Goal: Information Seeking & Learning: Find specific page/section

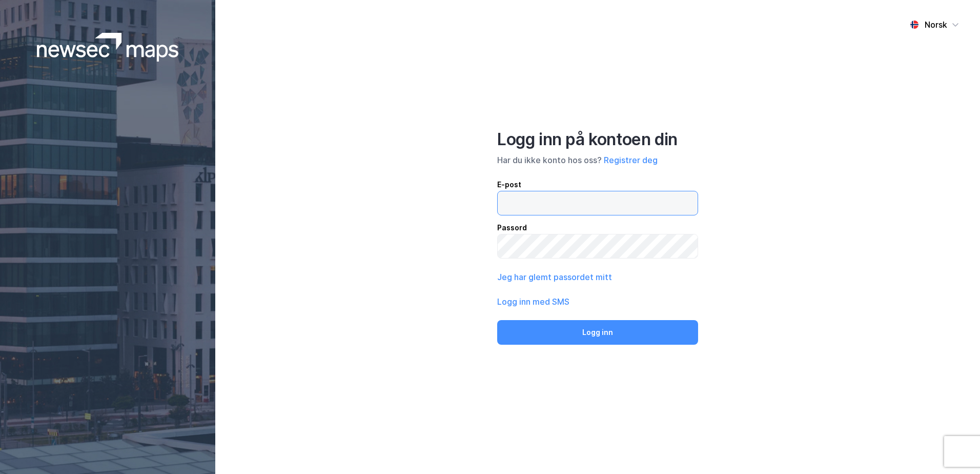
click at [550, 204] on input "email" at bounding box center [598, 203] width 200 height 24
type input "[EMAIL_ADDRESS][DOMAIN_NAME]"
click at [497, 320] on button "Logg inn" at bounding box center [597, 332] width 201 height 25
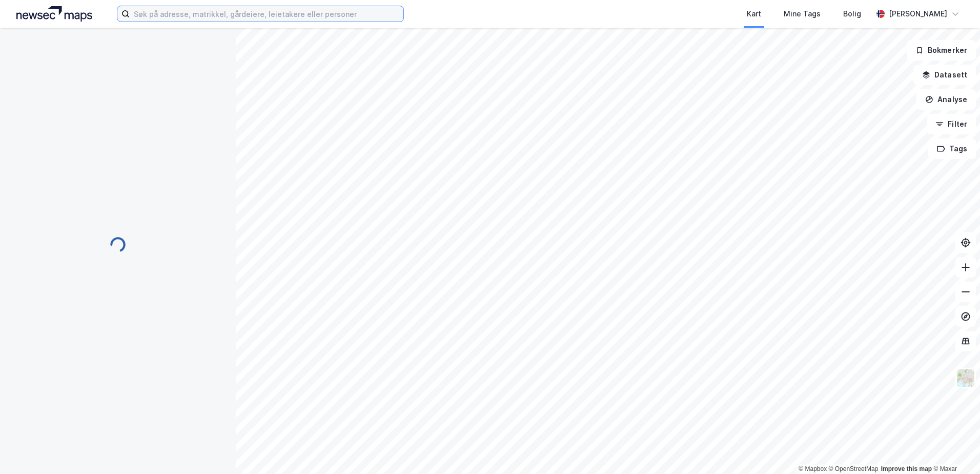
click at [247, 21] on input at bounding box center [267, 13] width 274 height 15
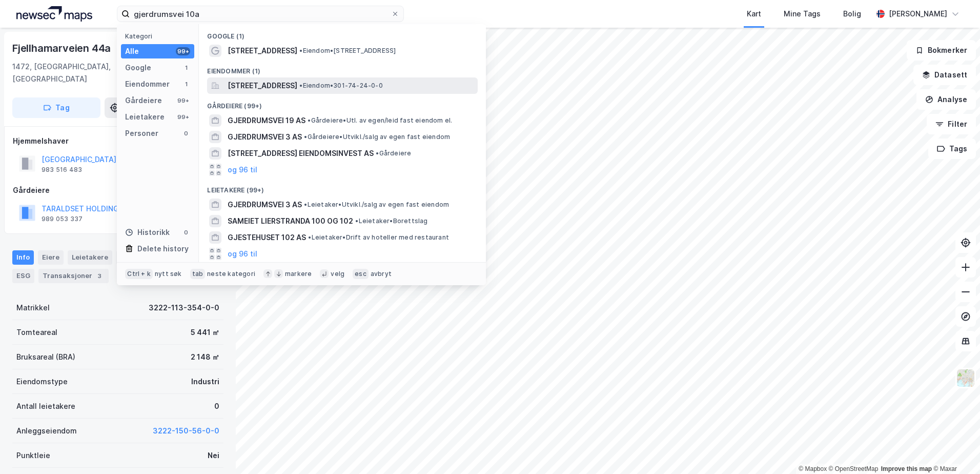
click at [297, 80] on span "[STREET_ADDRESS]" at bounding box center [263, 85] width 70 height 12
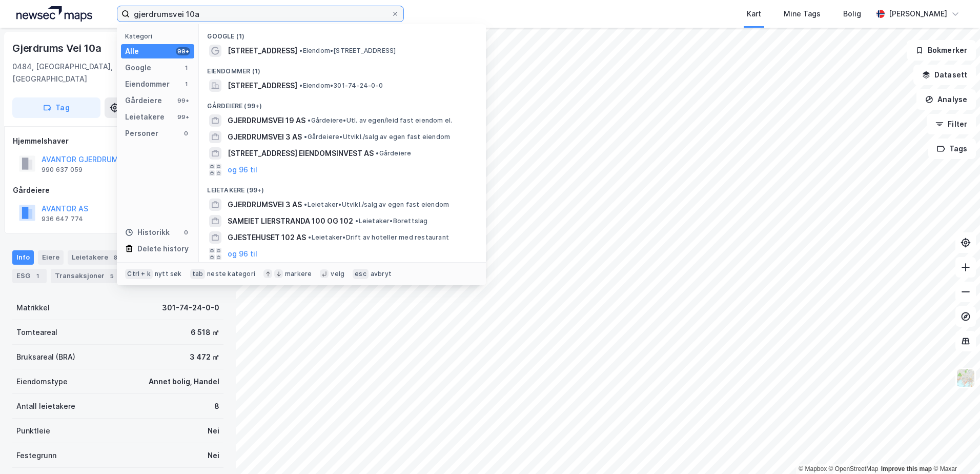
click at [201, 12] on input "gjerdrumsvei 10a" at bounding box center [261, 13] width 262 height 15
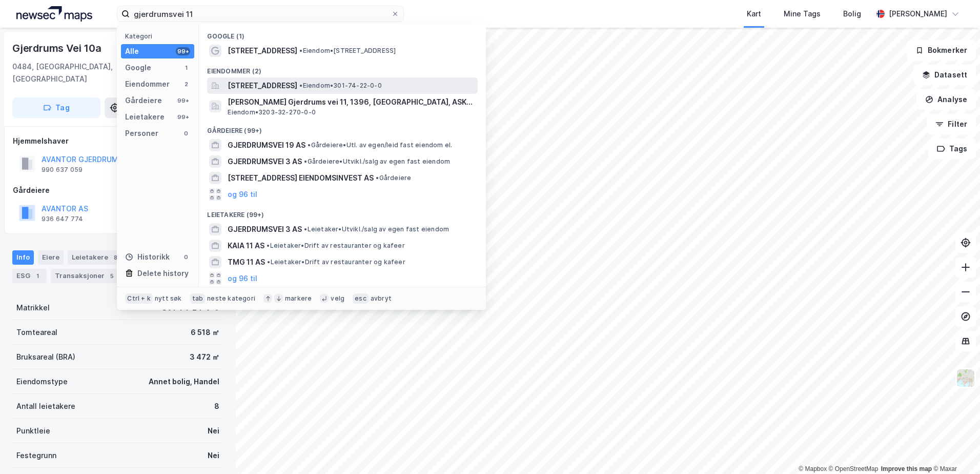
click at [297, 84] on span "[STREET_ADDRESS]" at bounding box center [263, 85] width 70 height 12
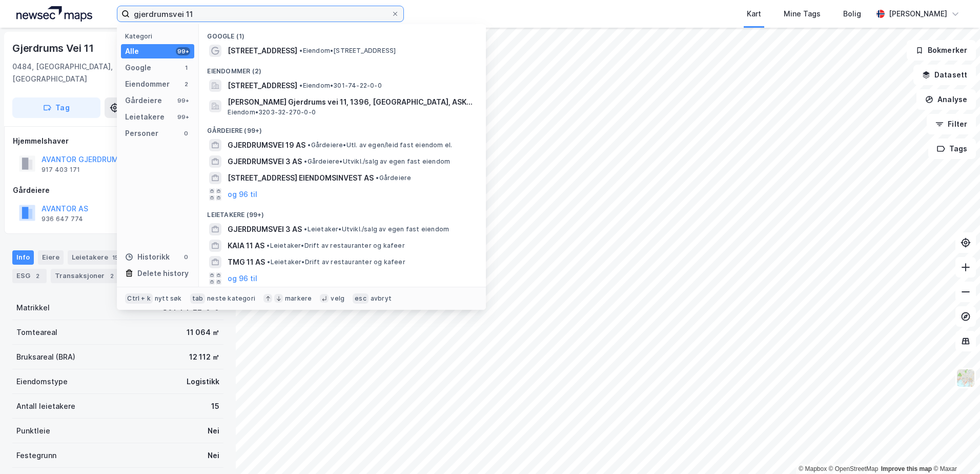
click at [233, 9] on input "gjerdrumsvei 11" at bounding box center [261, 13] width 262 height 15
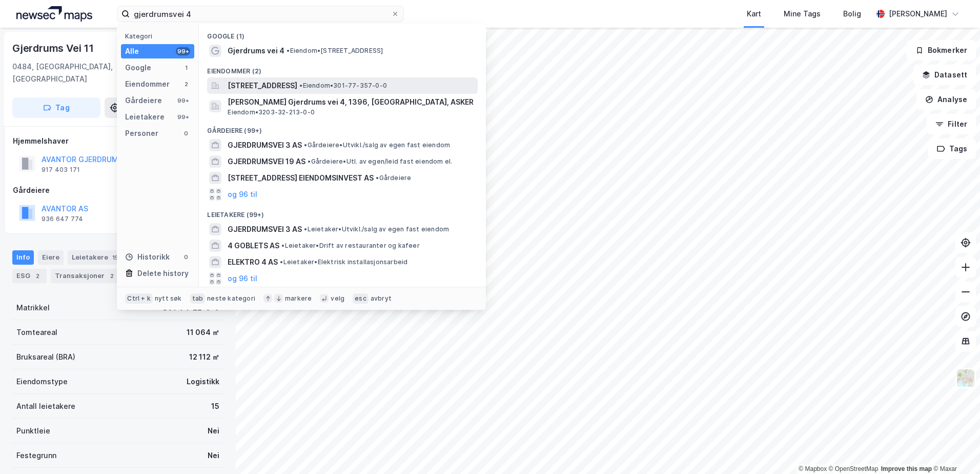
click at [279, 86] on span "[STREET_ADDRESS]" at bounding box center [263, 85] width 70 height 12
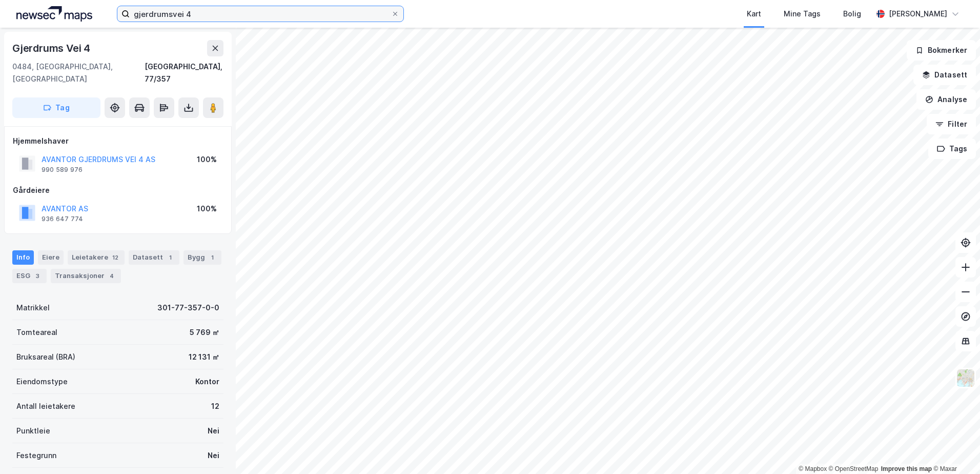
click at [199, 14] on input "gjerdrumsvei 4" at bounding box center [261, 13] width 262 height 15
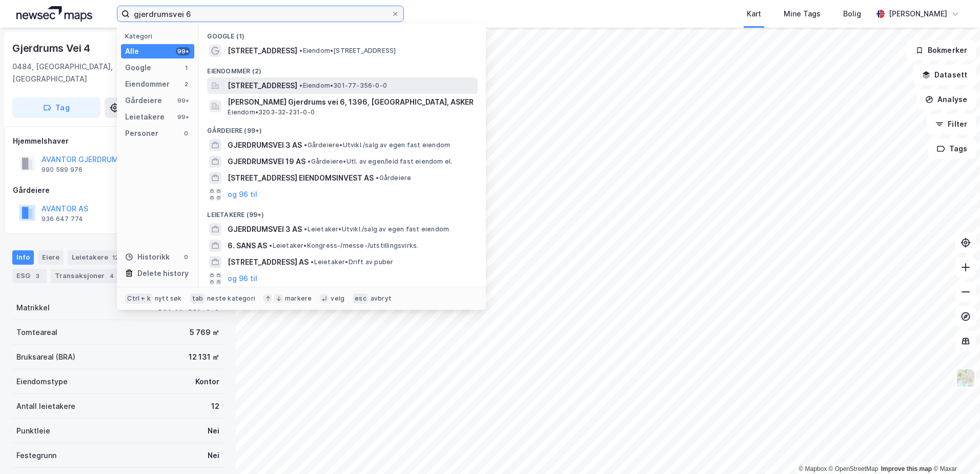
type input "gjerdrumsvei 6"
click at [297, 86] on span "[STREET_ADDRESS]" at bounding box center [263, 85] width 70 height 12
